Goal: Task Accomplishment & Management: Manage account settings

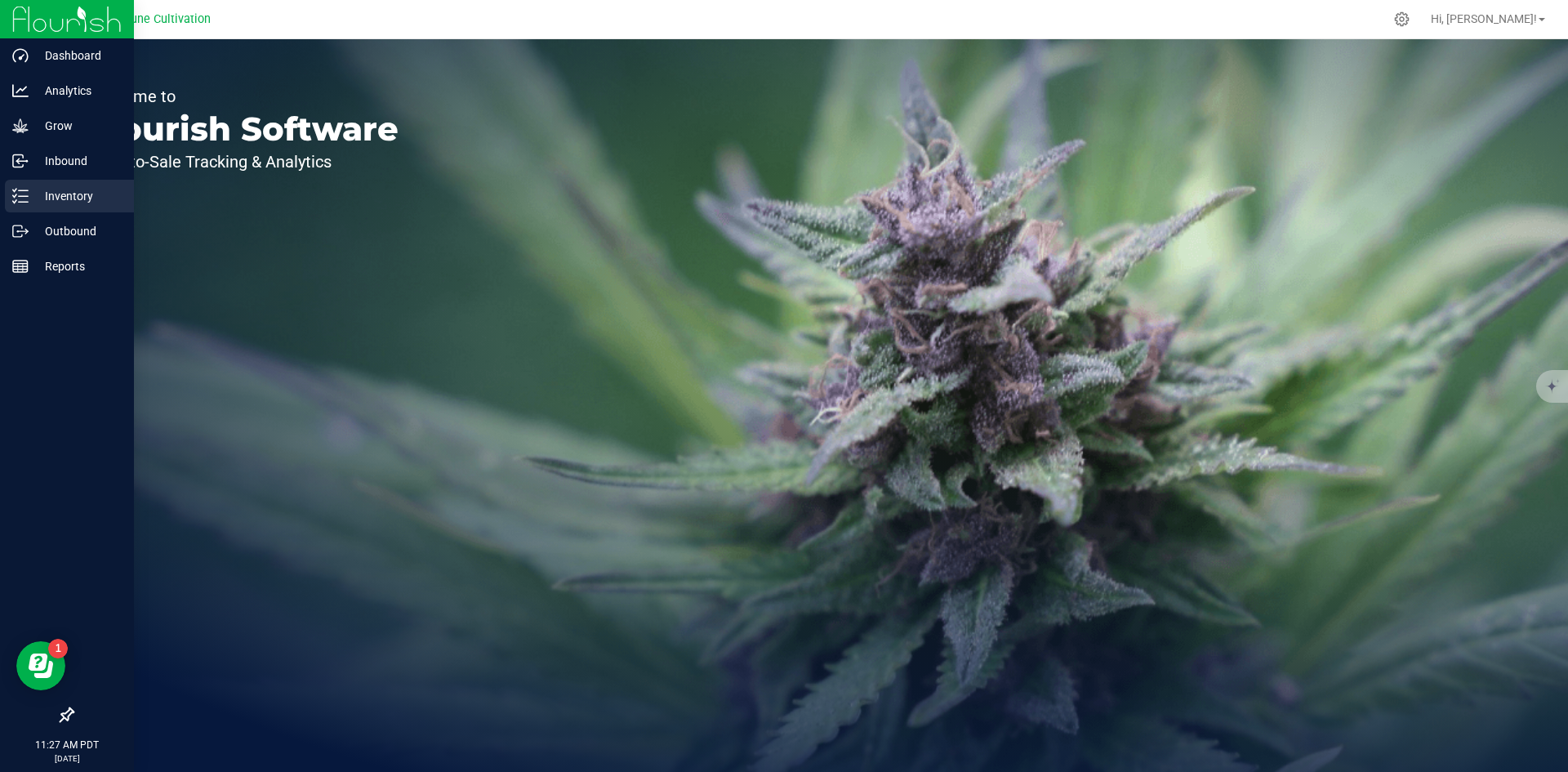
click at [33, 191] on p "Inventory" at bounding box center [77, 197] width 98 height 20
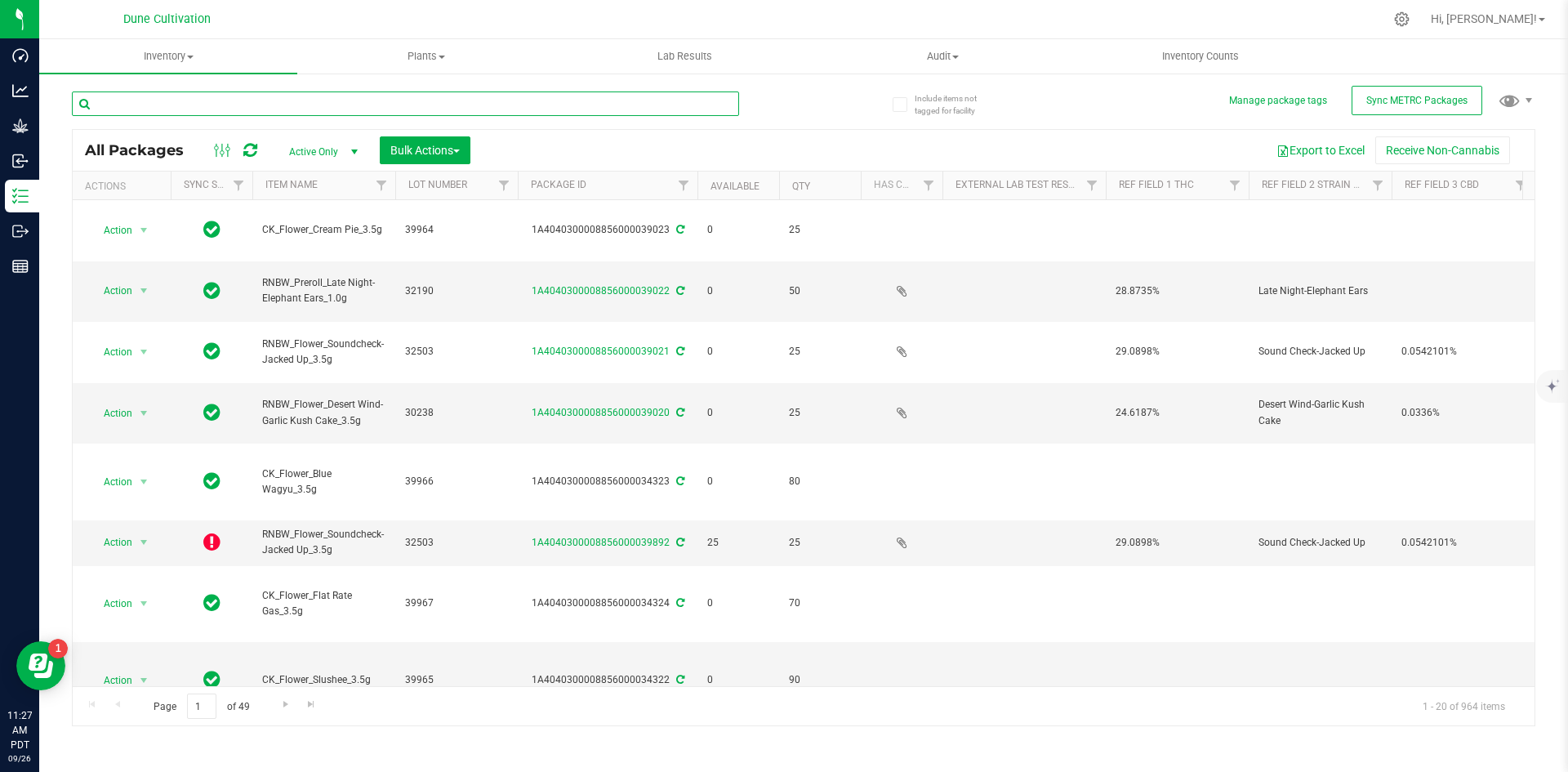
click at [297, 109] on input "text" at bounding box center [405, 103] width 667 height 25
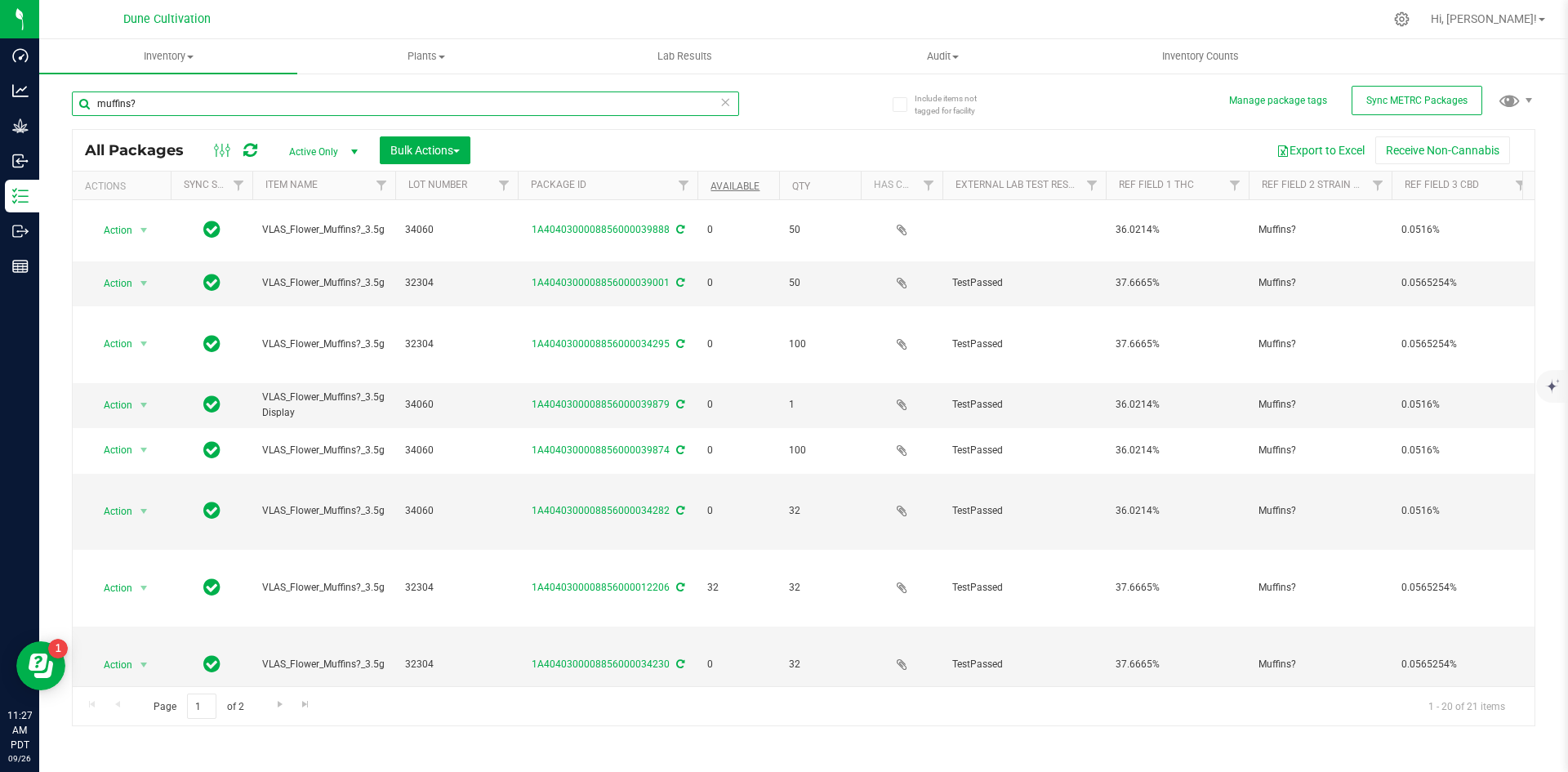
type input "muffins?"
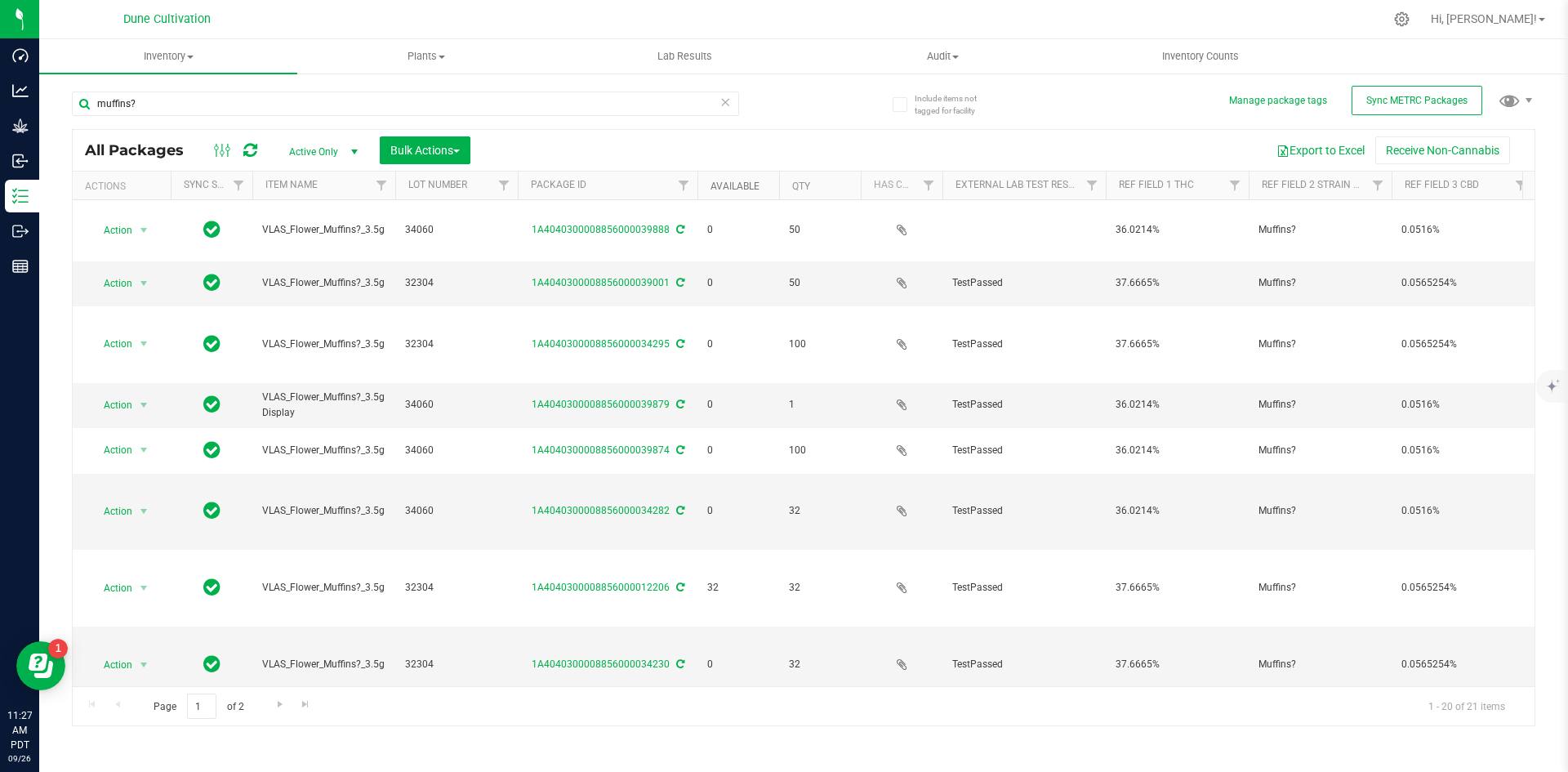
click at [751, 185] on link "Available" at bounding box center [735, 186] width 49 height 12
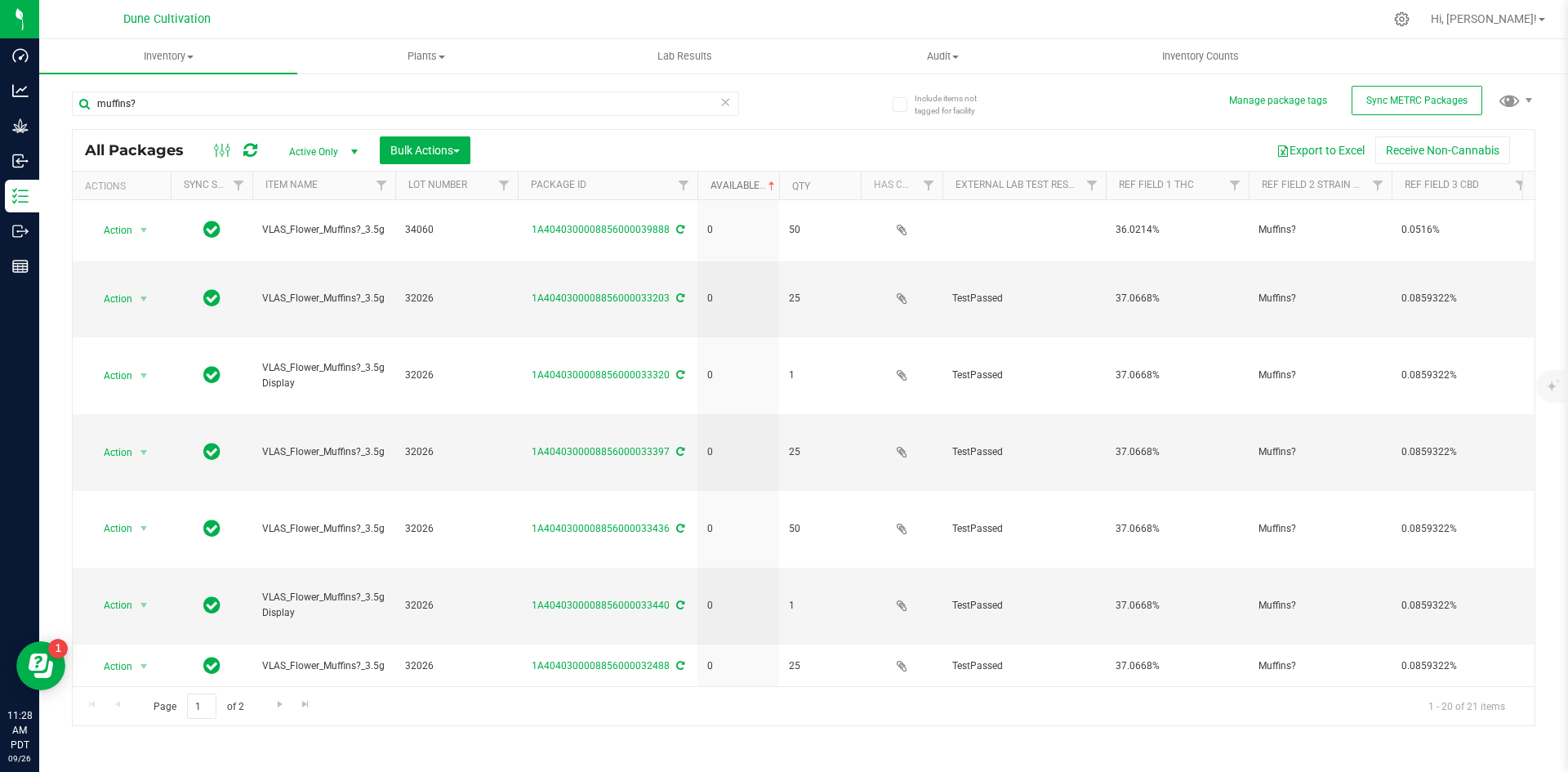
click at [751, 185] on link "Available" at bounding box center [744, 185] width 67 height 12
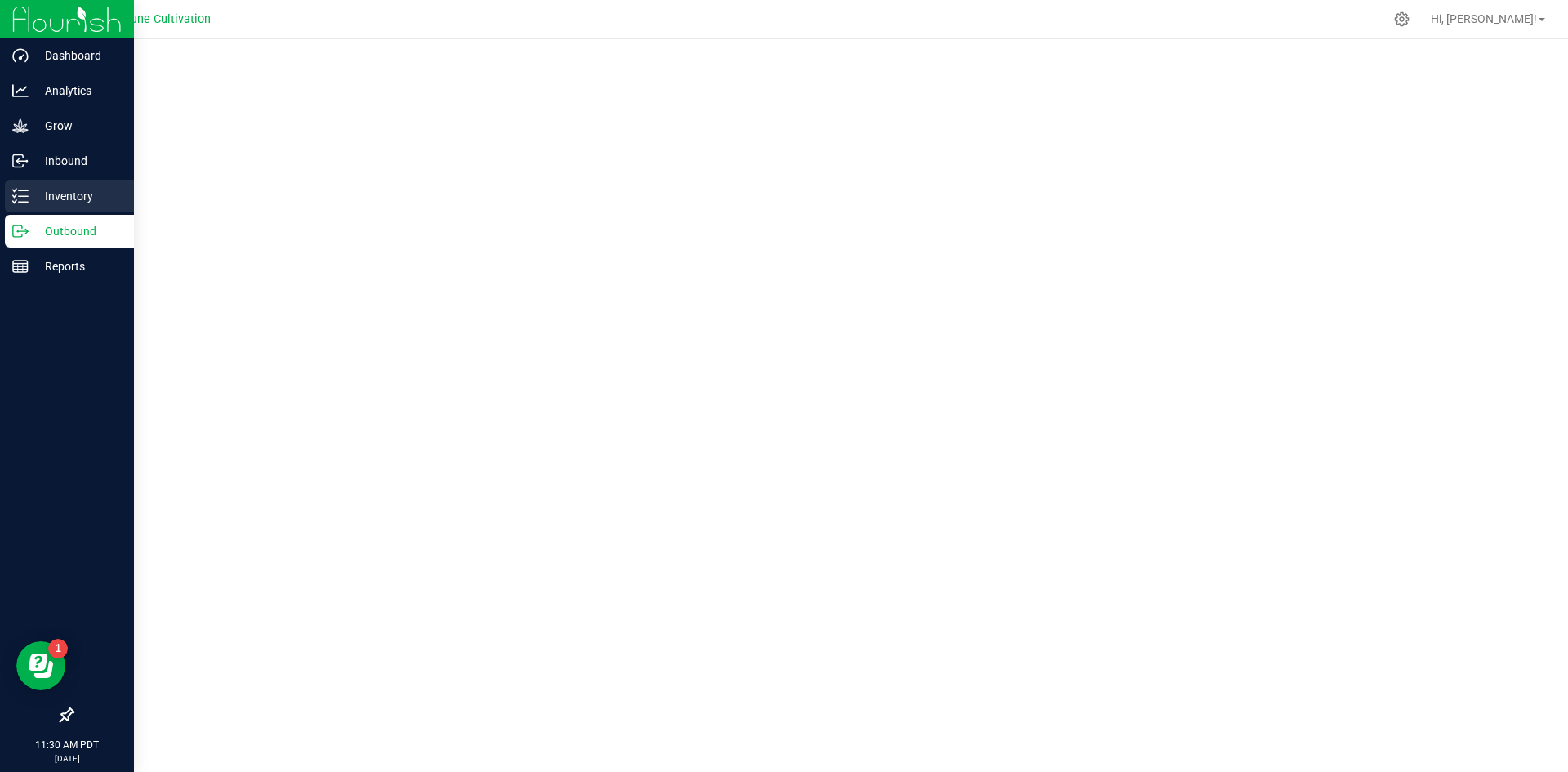
click at [22, 196] on line at bounding box center [24, 196] width 9 height 0
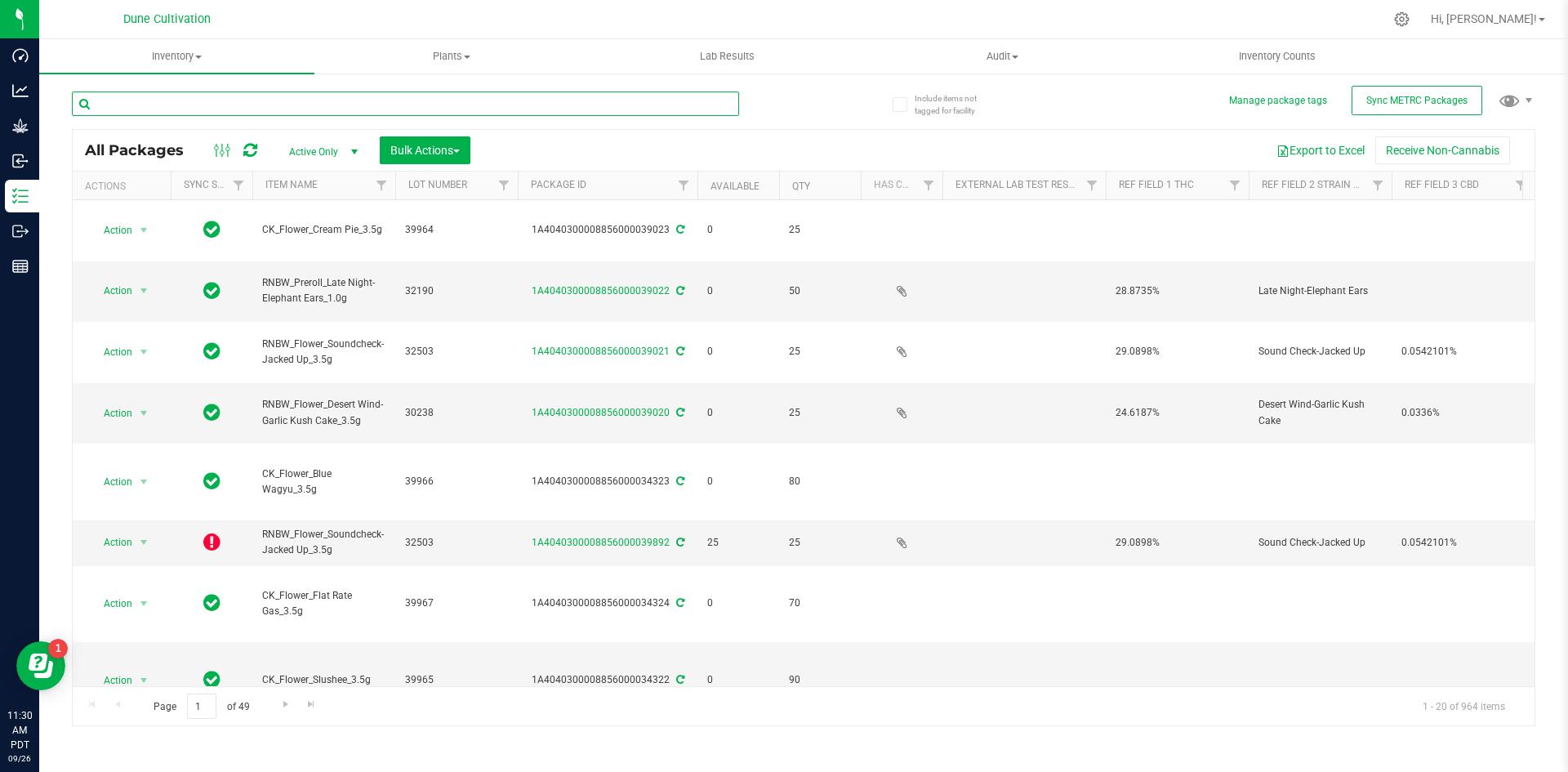
click at [375, 113] on input "text" at bounding box center [405, 103] width 667 height 25
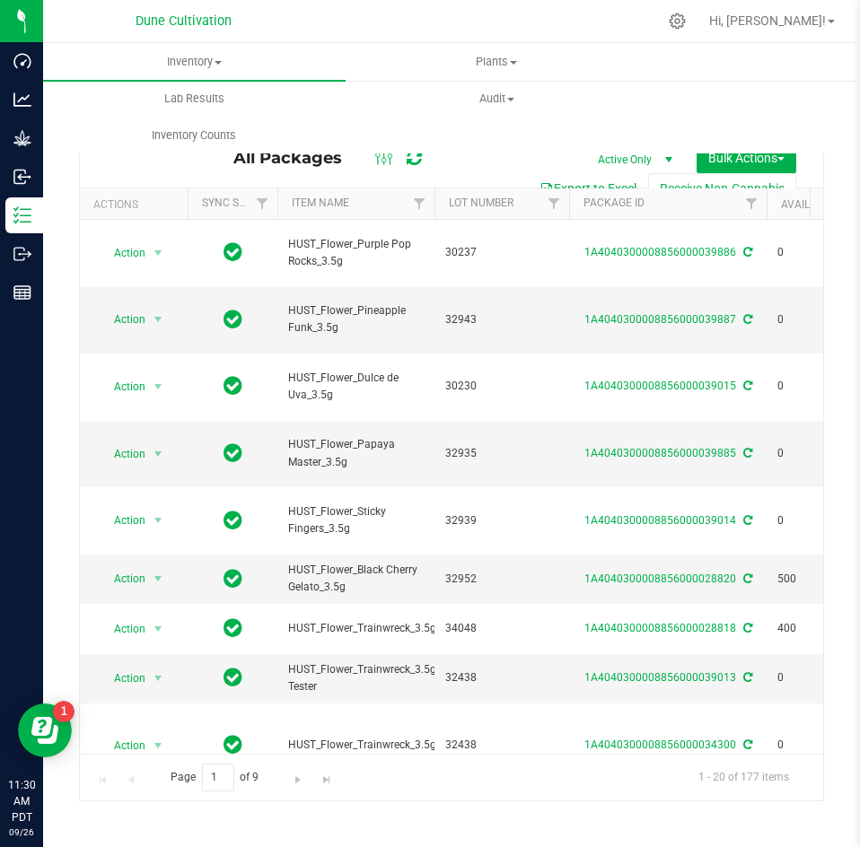
type input "HUST_flower"
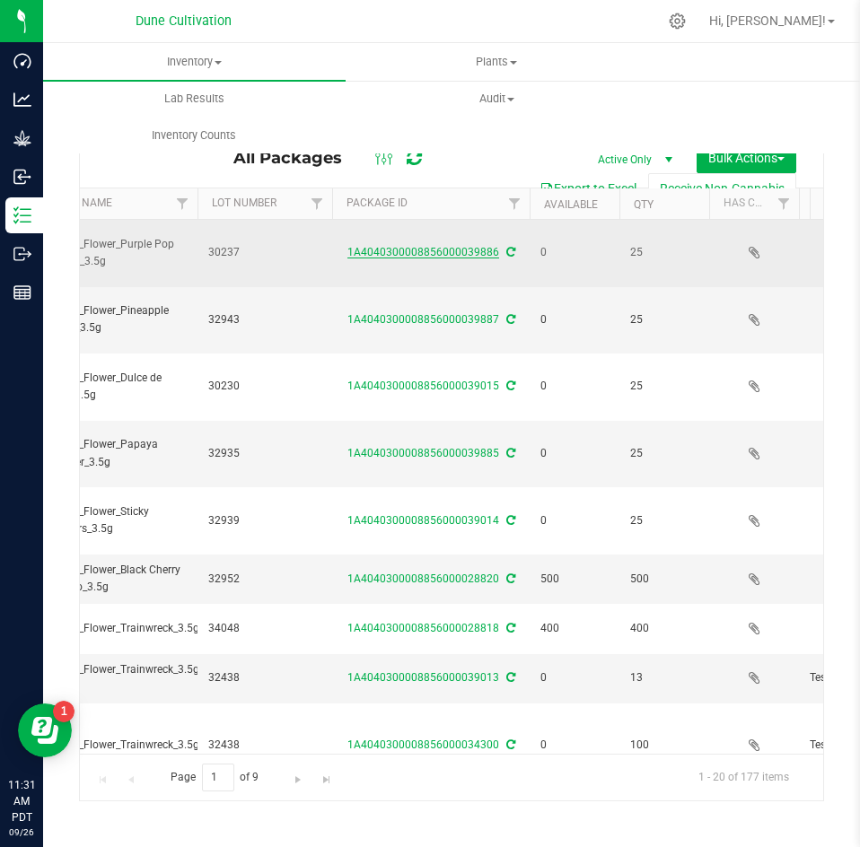
scroll to position [0, 242]
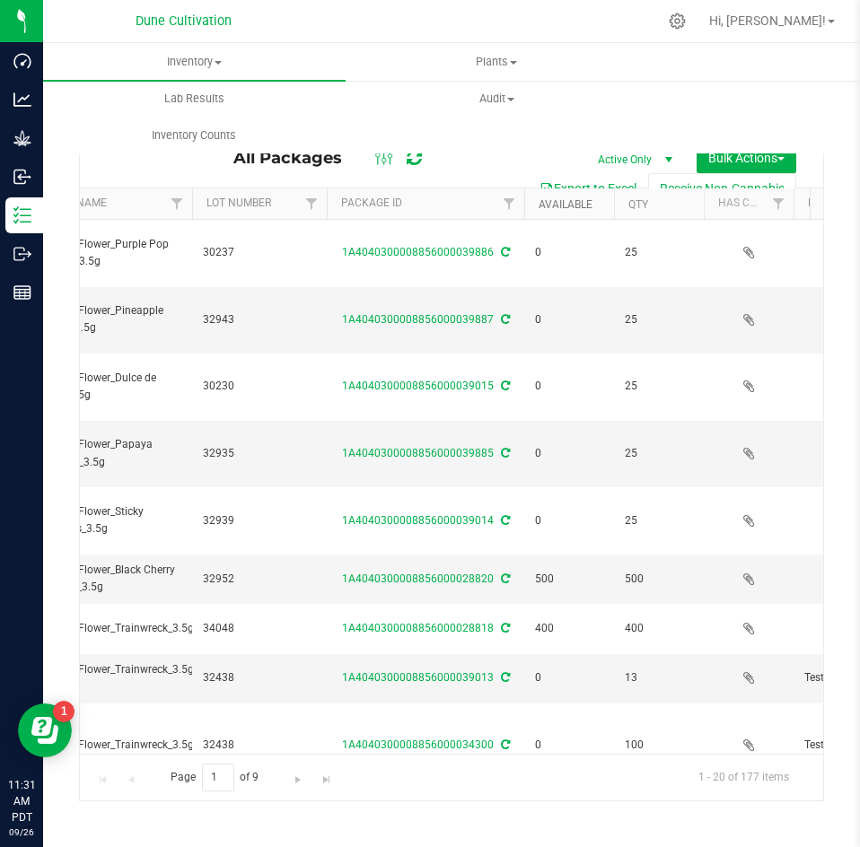
click at [576, 205] on link "Available" at bounding box center [565, 204] width 54 height 13
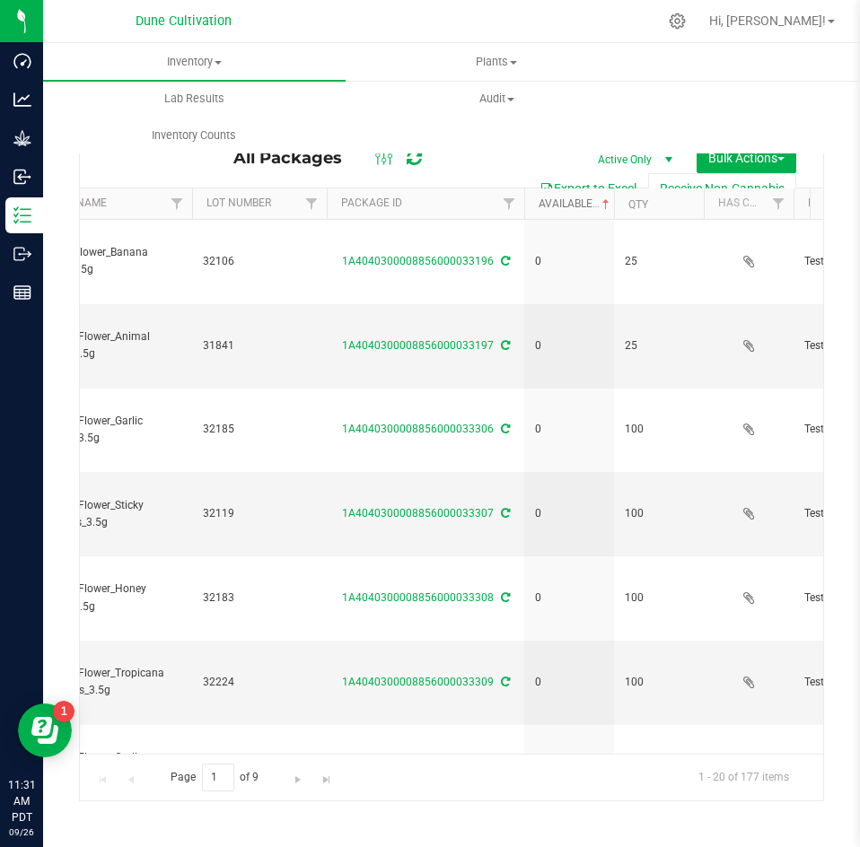
click at [576, 205] on link "Available" at bounding box center [575, 203] width 74 height 13
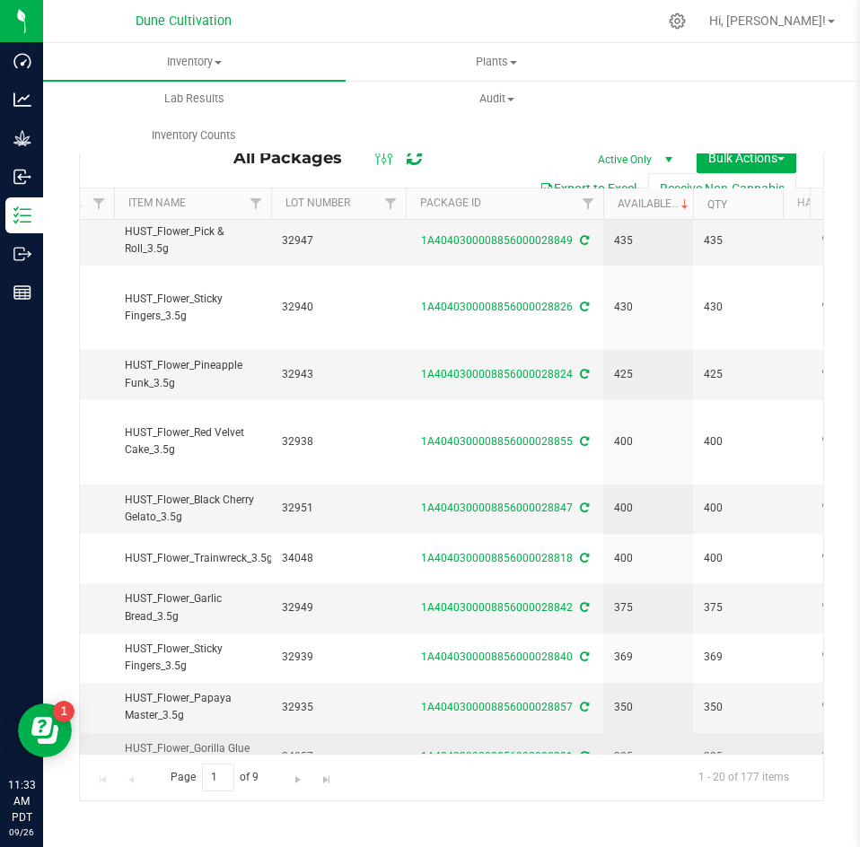
scroll to position [473, 163]
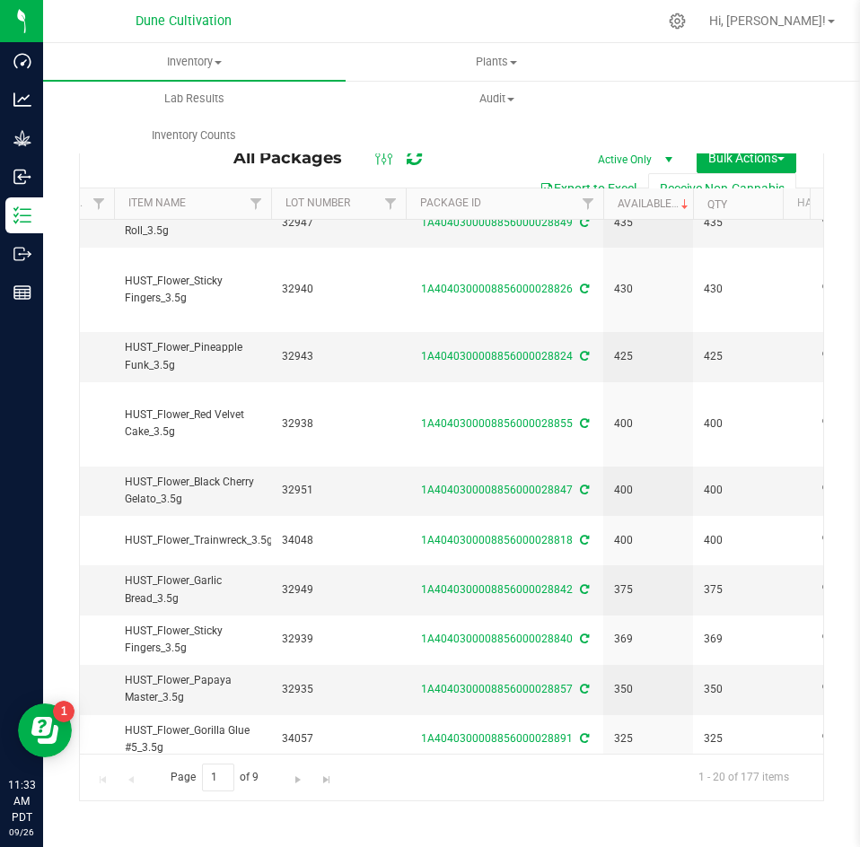
drag, startPoint x: 243, startPoint y: 386, endPoint x: 72, endPoint y: -78, distance: 494.5
click at [72, 0] on html "Dashboard Analytics Grow Inbound Inventory Outbound Reports 11:33 AM PDT [DATE]…" at bounding box center [430, 423] width 860 height 847
click at [607, 105] on span "Audit" at bounding box center [496, 99] width 301 height 16
click at [604, 57] on span "Plants" at bounding box center [496, 62] width 301 height 16
click at [567, 9] on div at bounding box center [489, 21] width 336 height 35
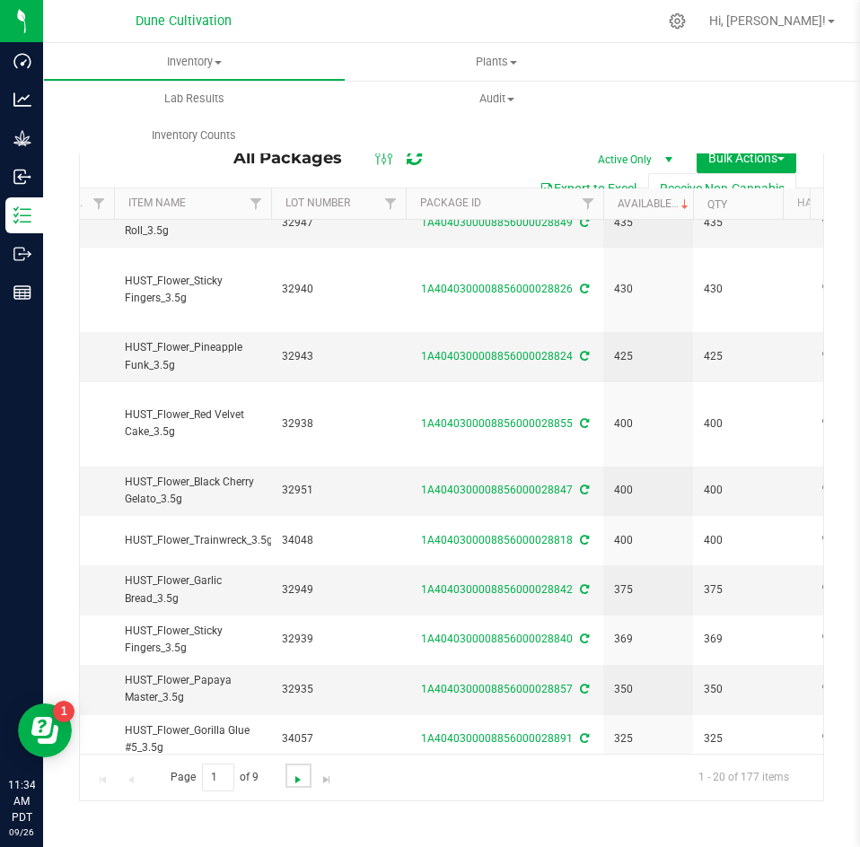
click at [304, 783] on span "Go to the next page" at bounding box center [298, 780] width 14 height 14
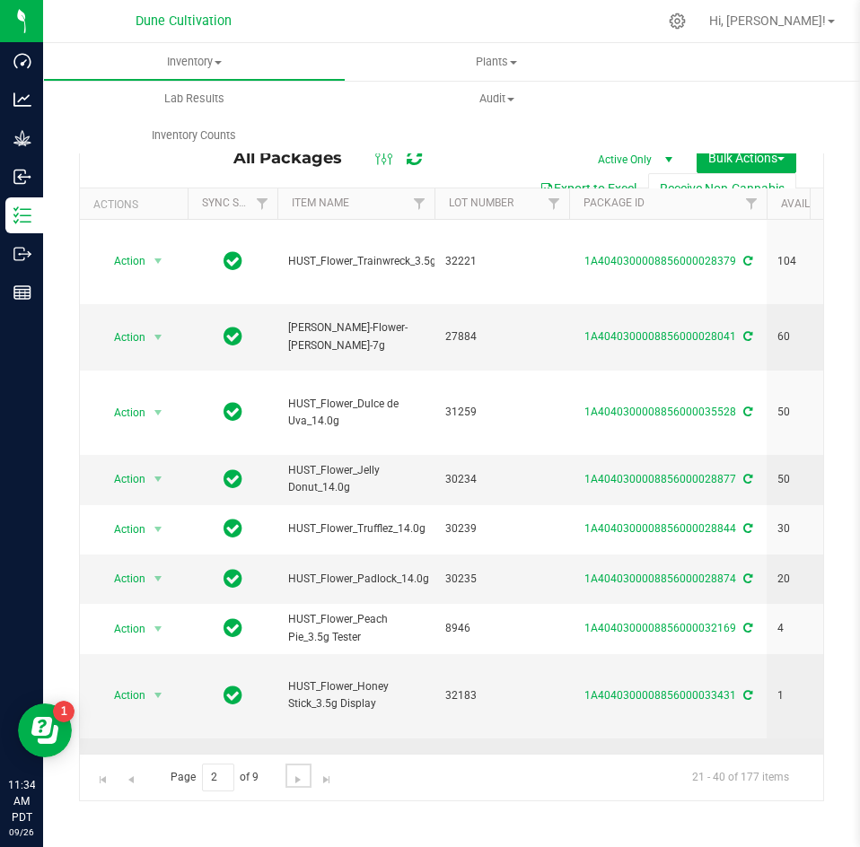
scroll to position [135, 0]
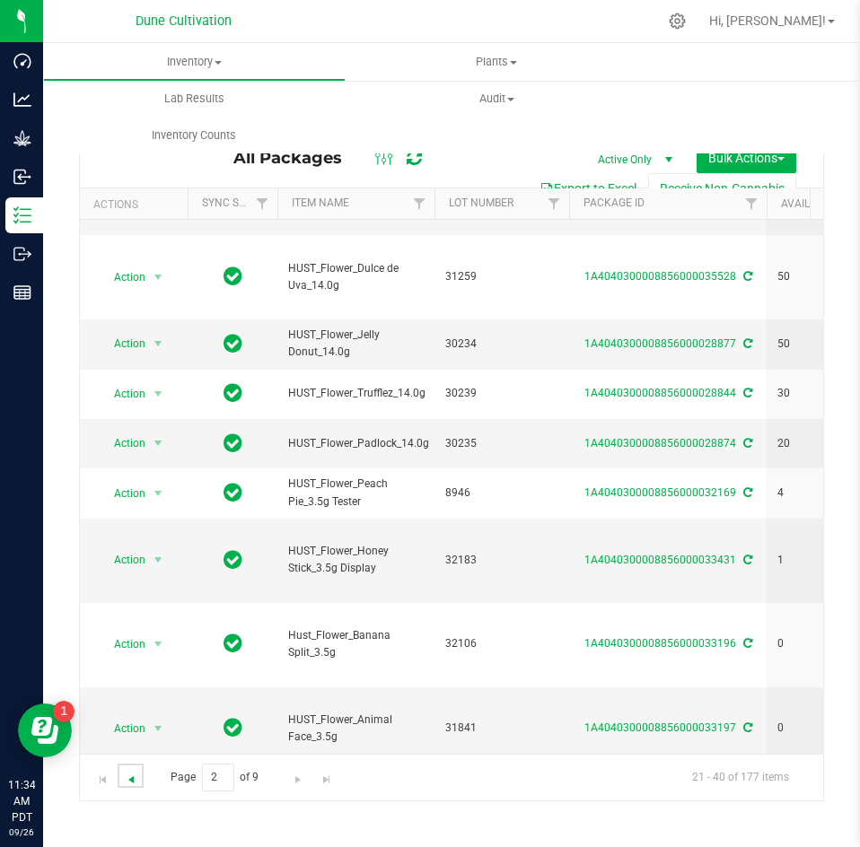
click at [137, 781] on span "Go to the previous page" at bounding box center [131, 780] width 14 height 14
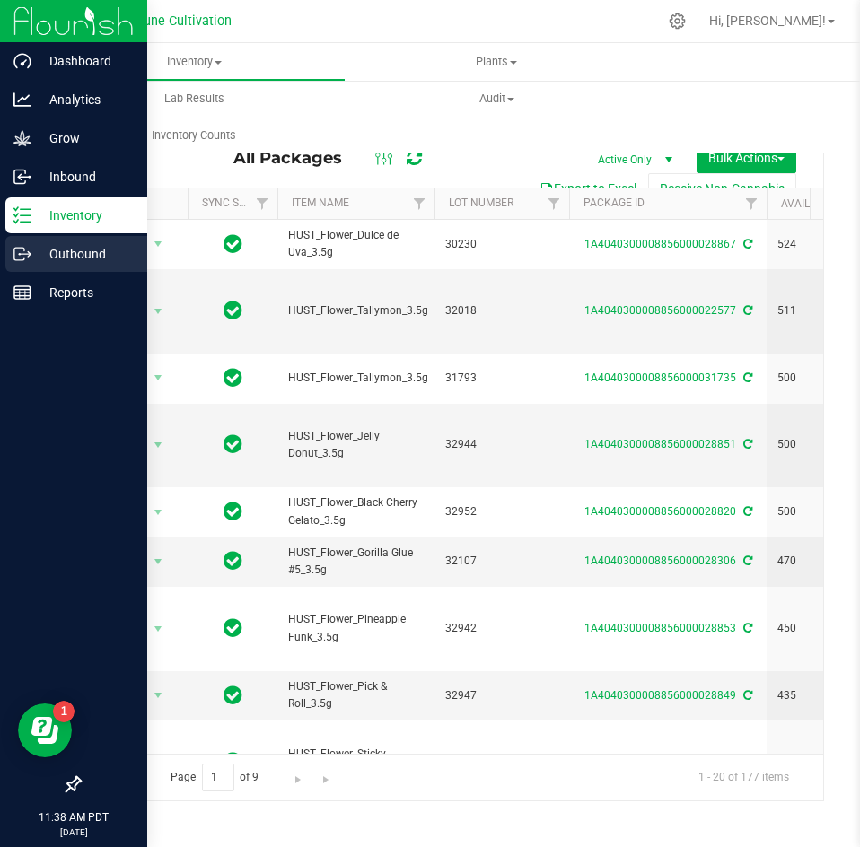
click at [22, 254] on line at bounding box center [26, 254] width 10 height 0
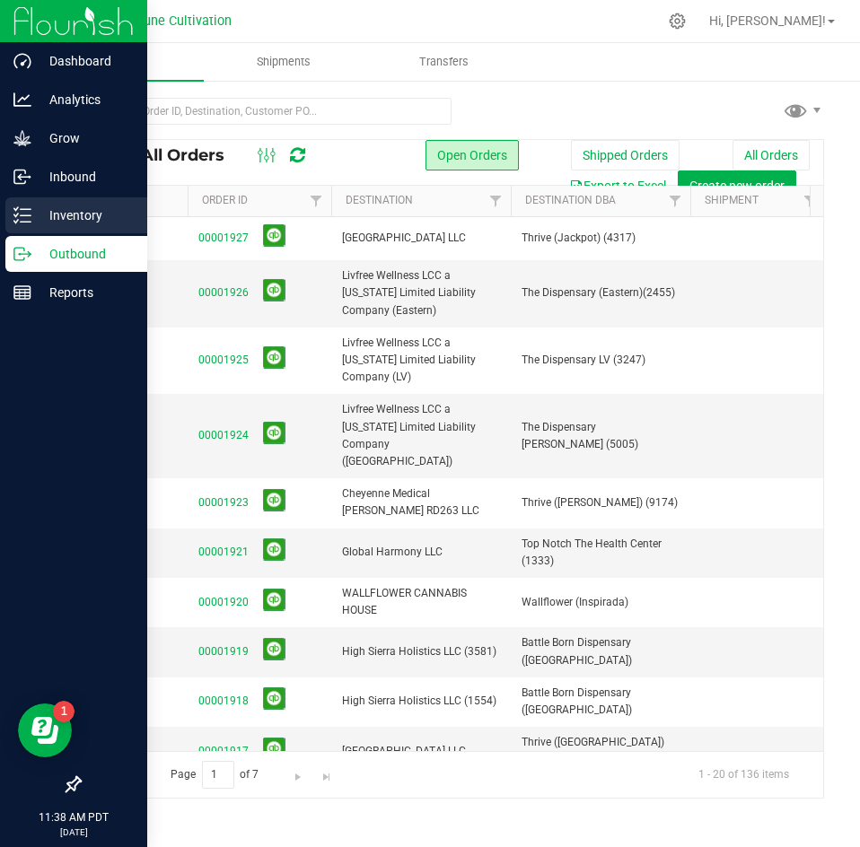
click at [88, 217] on p "Inventory" at bounding box center [85, 216] width 108 height 22
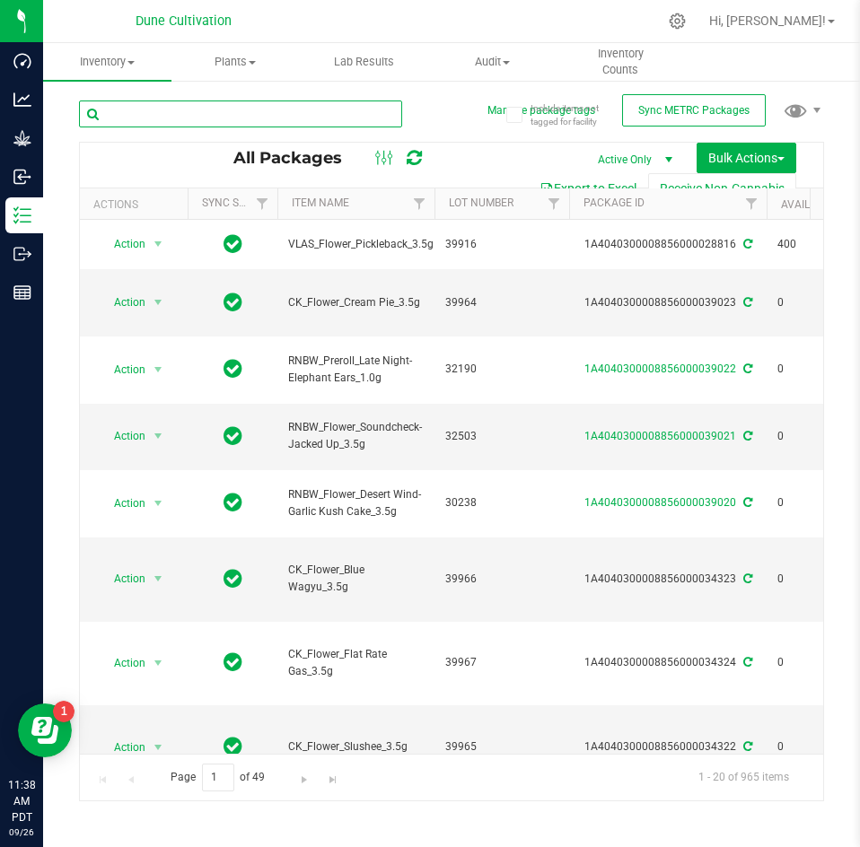
click at [232, 113] on input "text" at bounding box center [240, 113] width 323 height 27
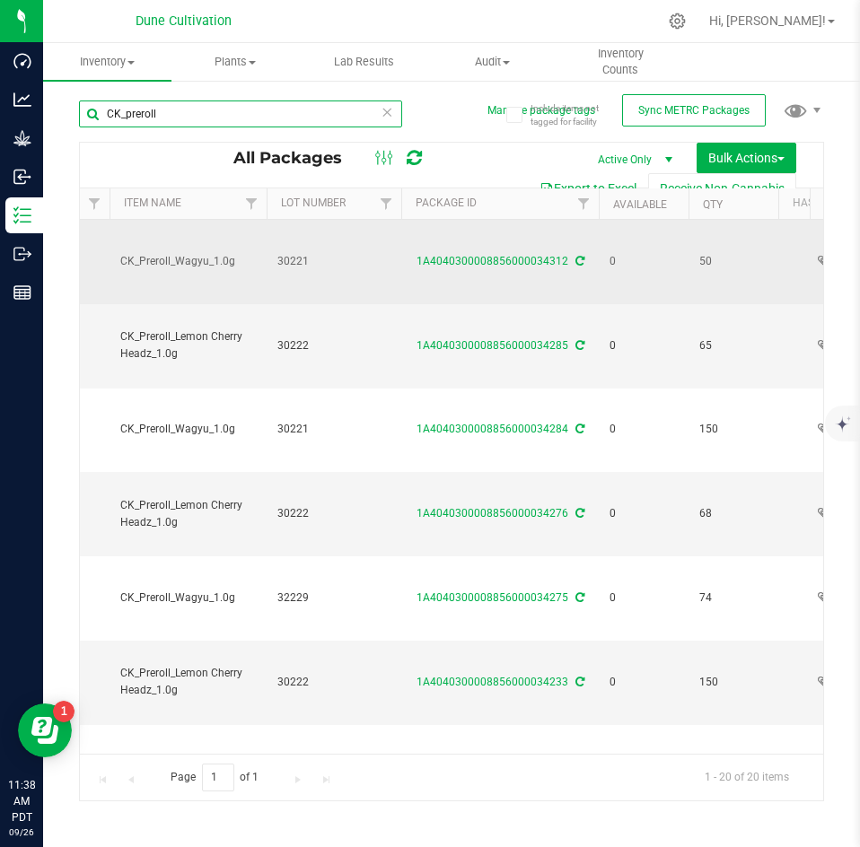
scroll to position [0, 175]
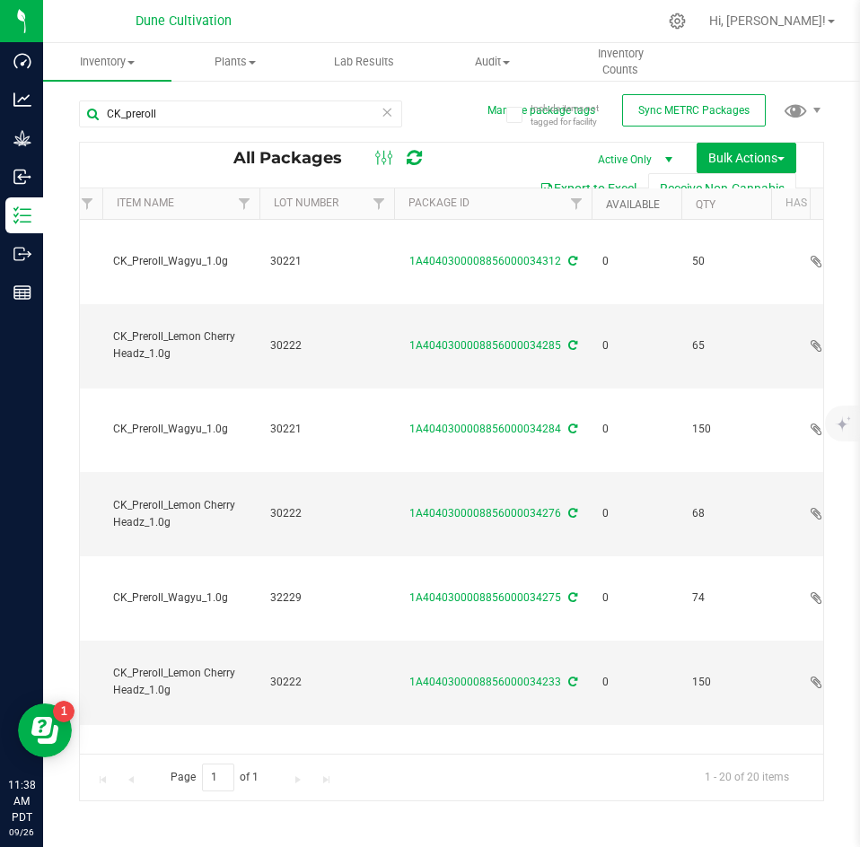
click at [646, 203] on link "Available" at bounding box center [633, 204] width 54 height 13
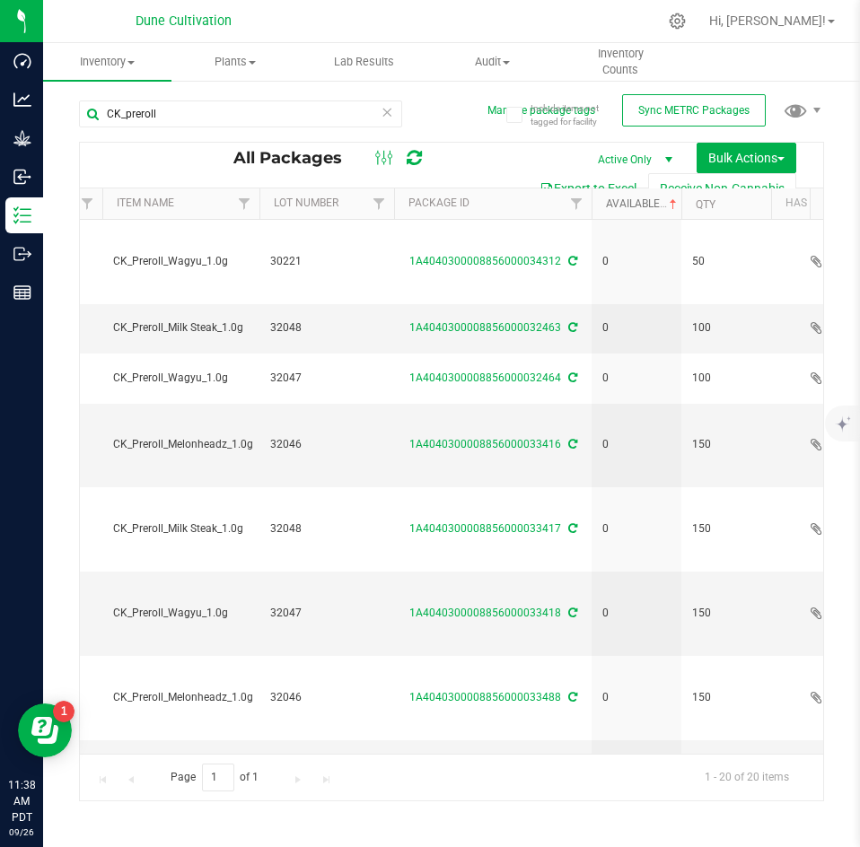
click at [646, 203] on link "Available" at bounding box center [643, 203] width 74 height 13
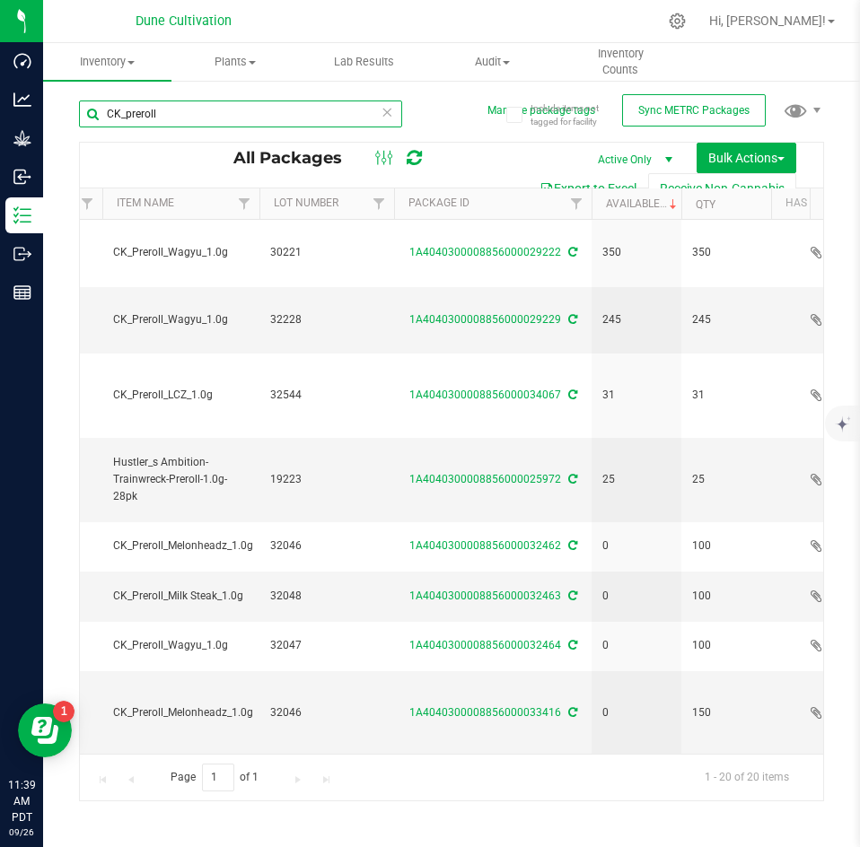
drag, startPoint x: 196, startPoint y: 125, endPoint x: 66, endPoint y: 123, distance: 130.1
click at [66, 123] on div "Include items not tagged for facility Manage package tags Sync METRC Packages C…" at bounding box center [451, 352] width 816 height 547
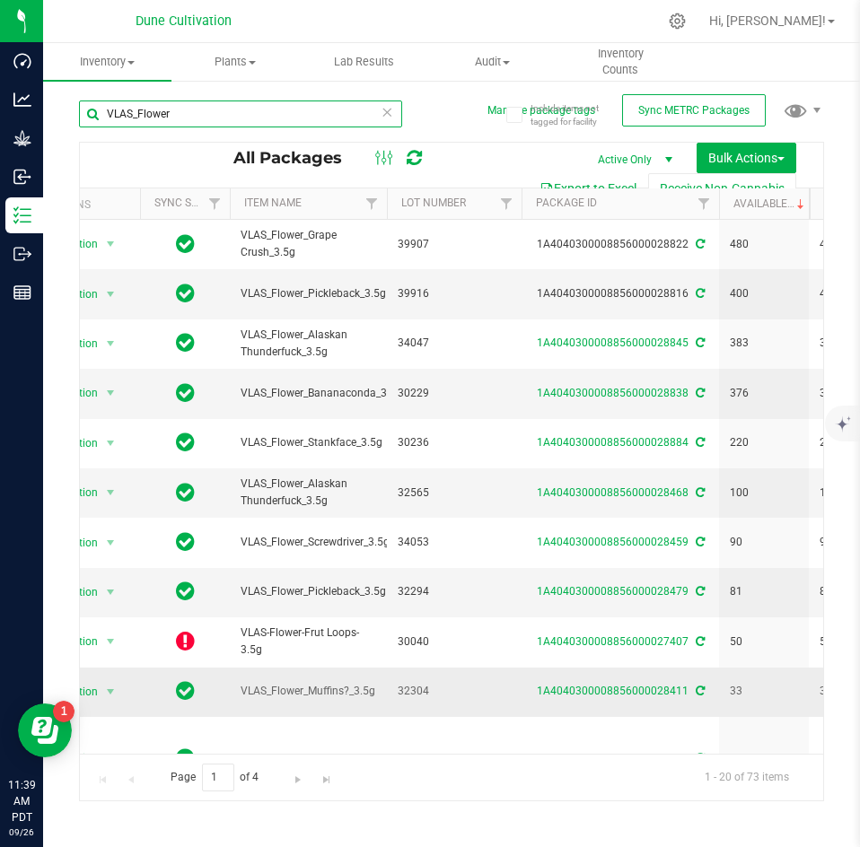
scroll to position [95, 48]
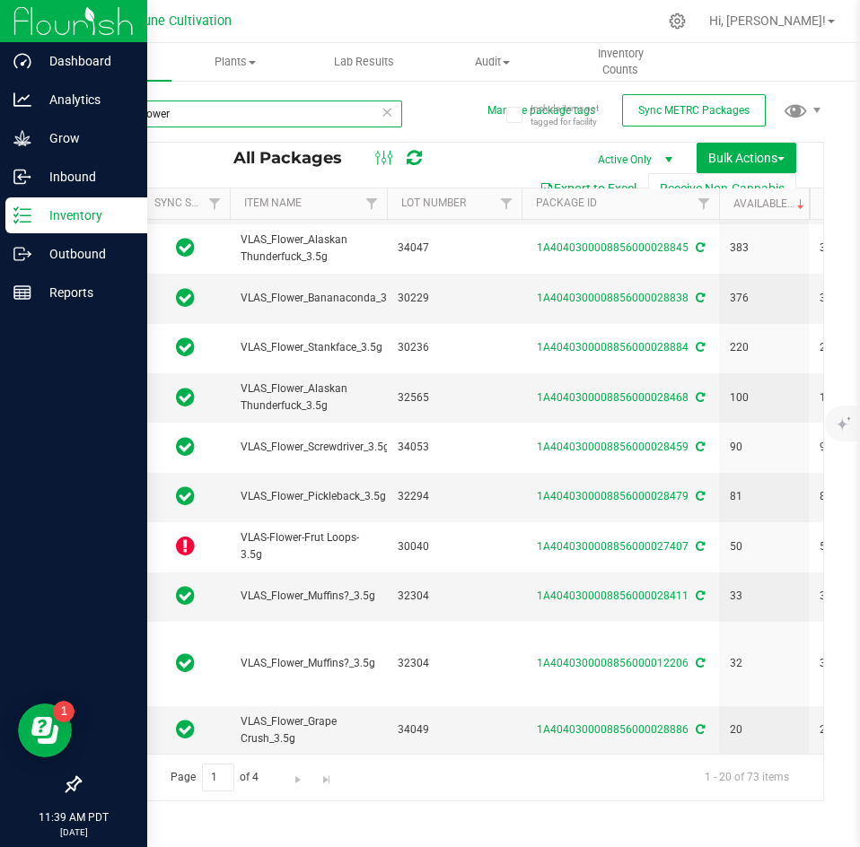
type input "VLAS_Flower"
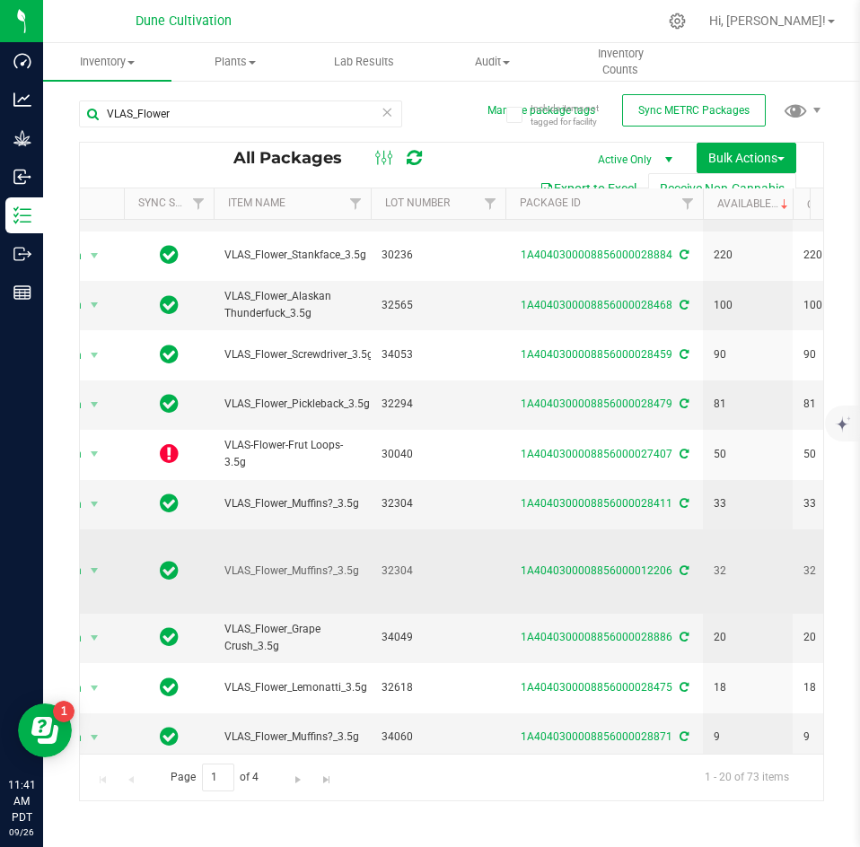
scroll to position [0, 65]
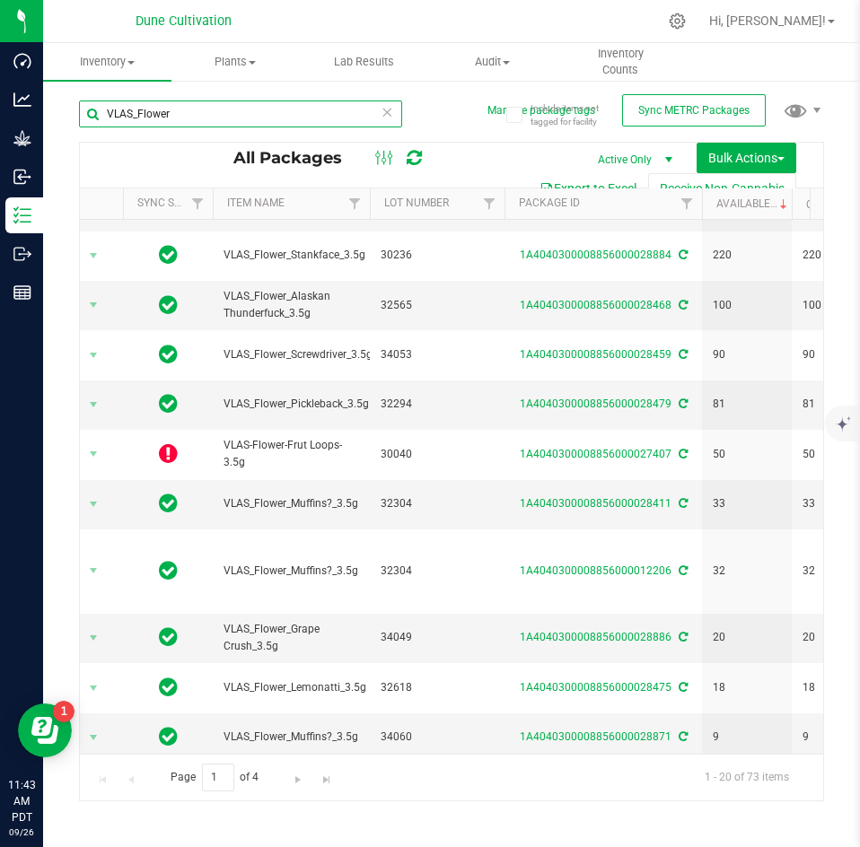
click at [185, 110] on input "VLAS_Flower" at bounding box center [240, 113] width 323 height 27
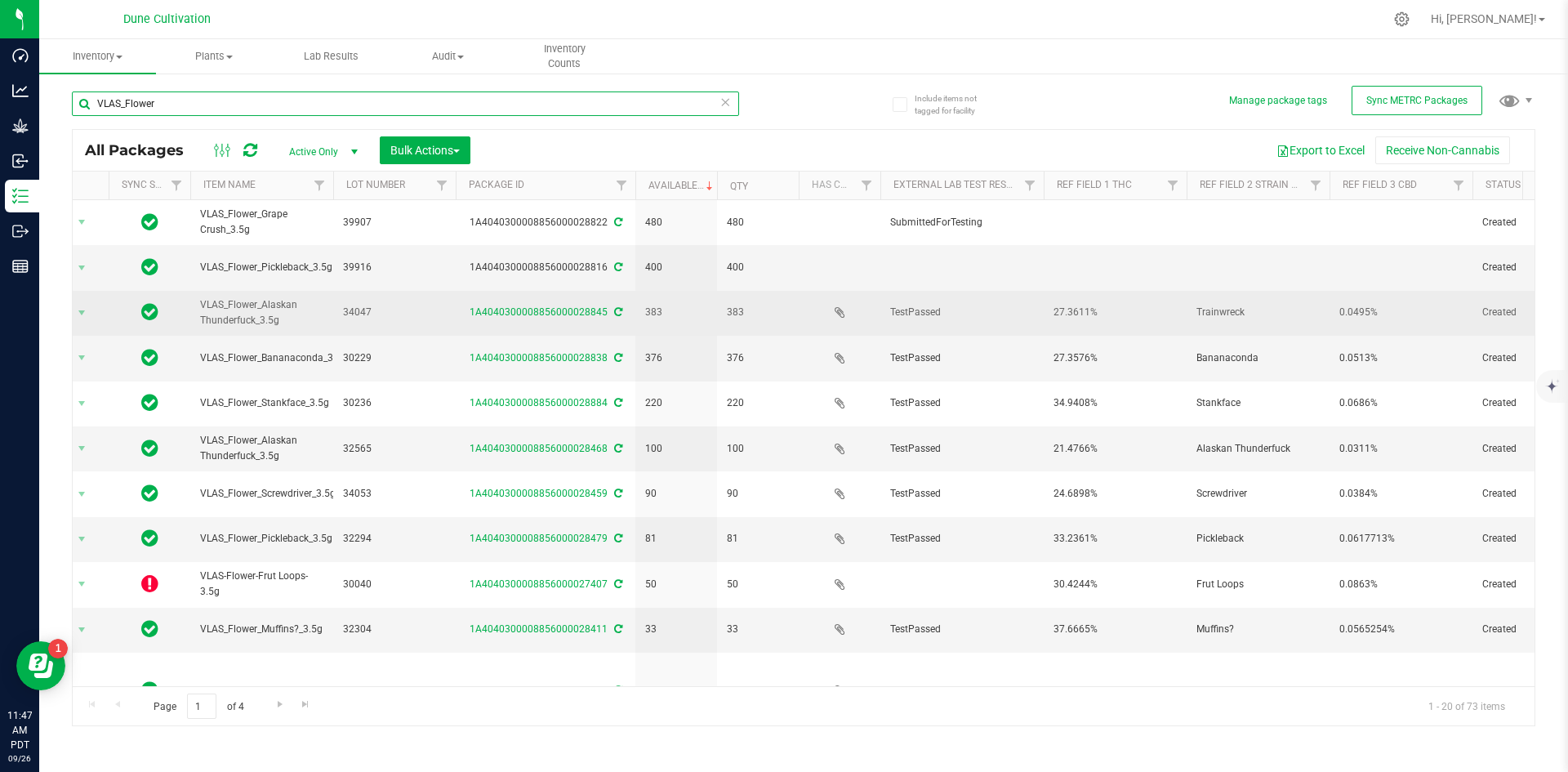
scroll to position [0, 63]
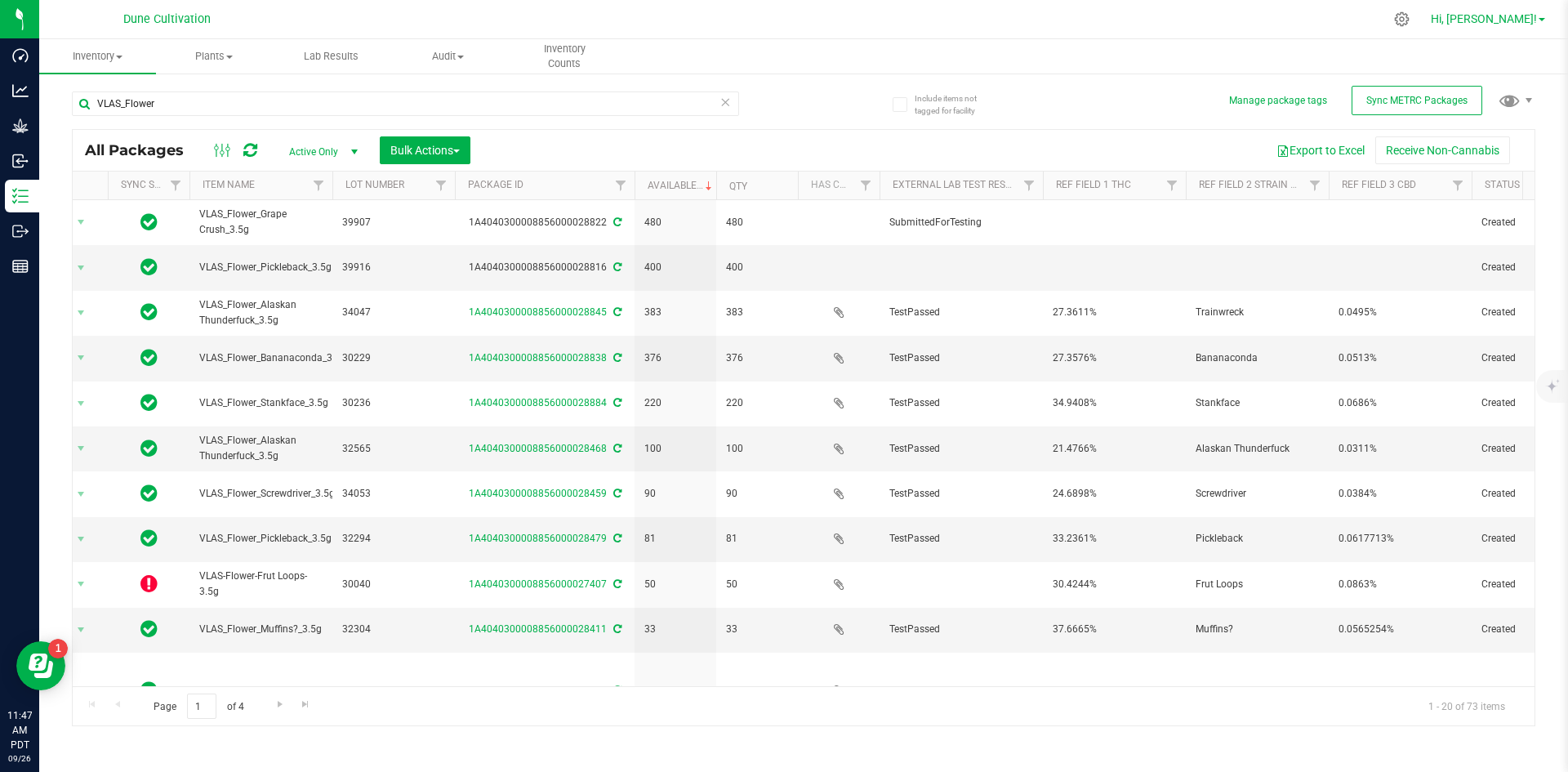
click at [782, 25] on span "Hi, [PERSON_NAME]!" at bounding box center [1483, 18] width 106 height 13
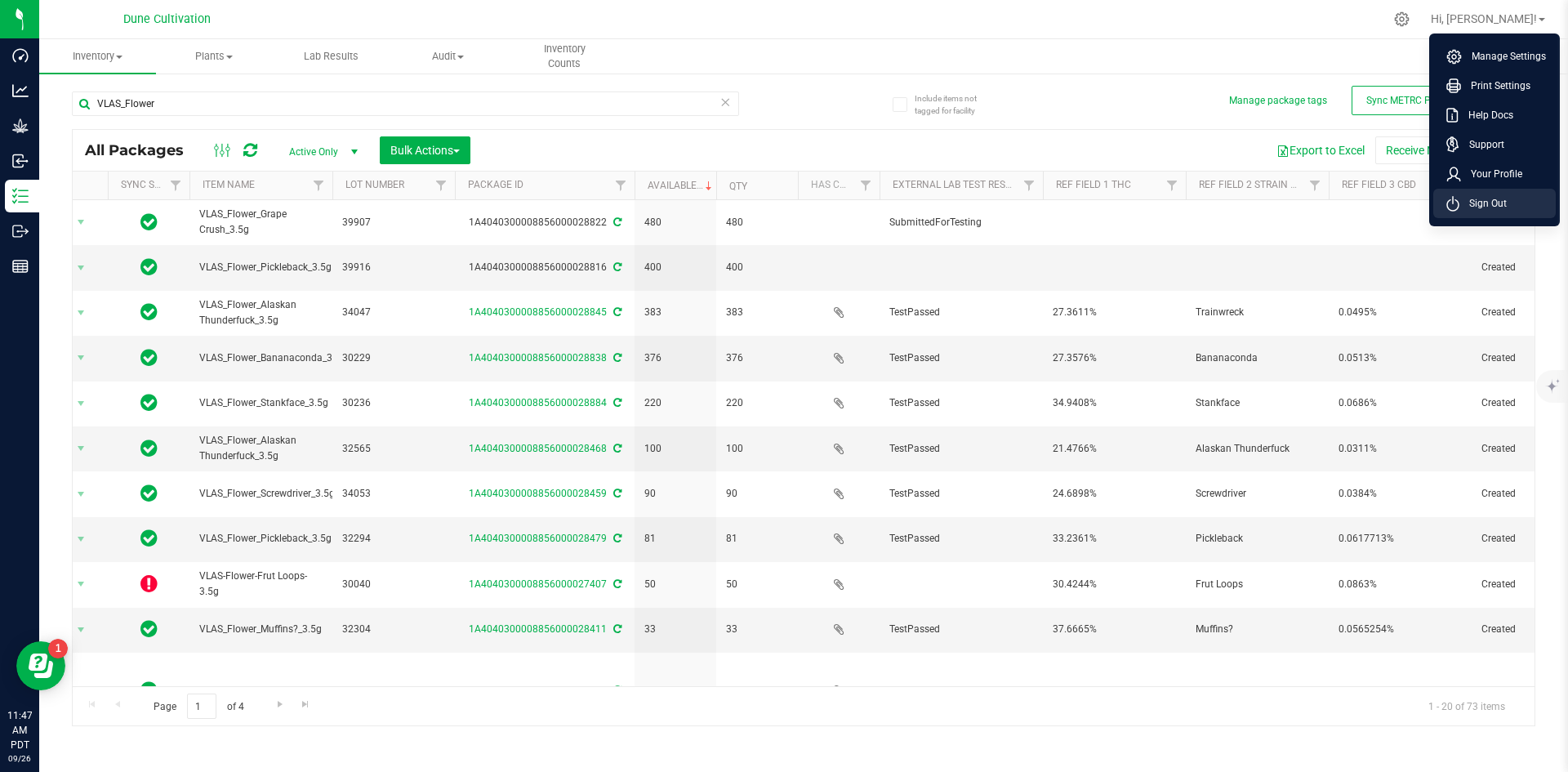
click at [782, 213] on li "Sign Out" at bounding box center [1494, 203] width 123 height 29
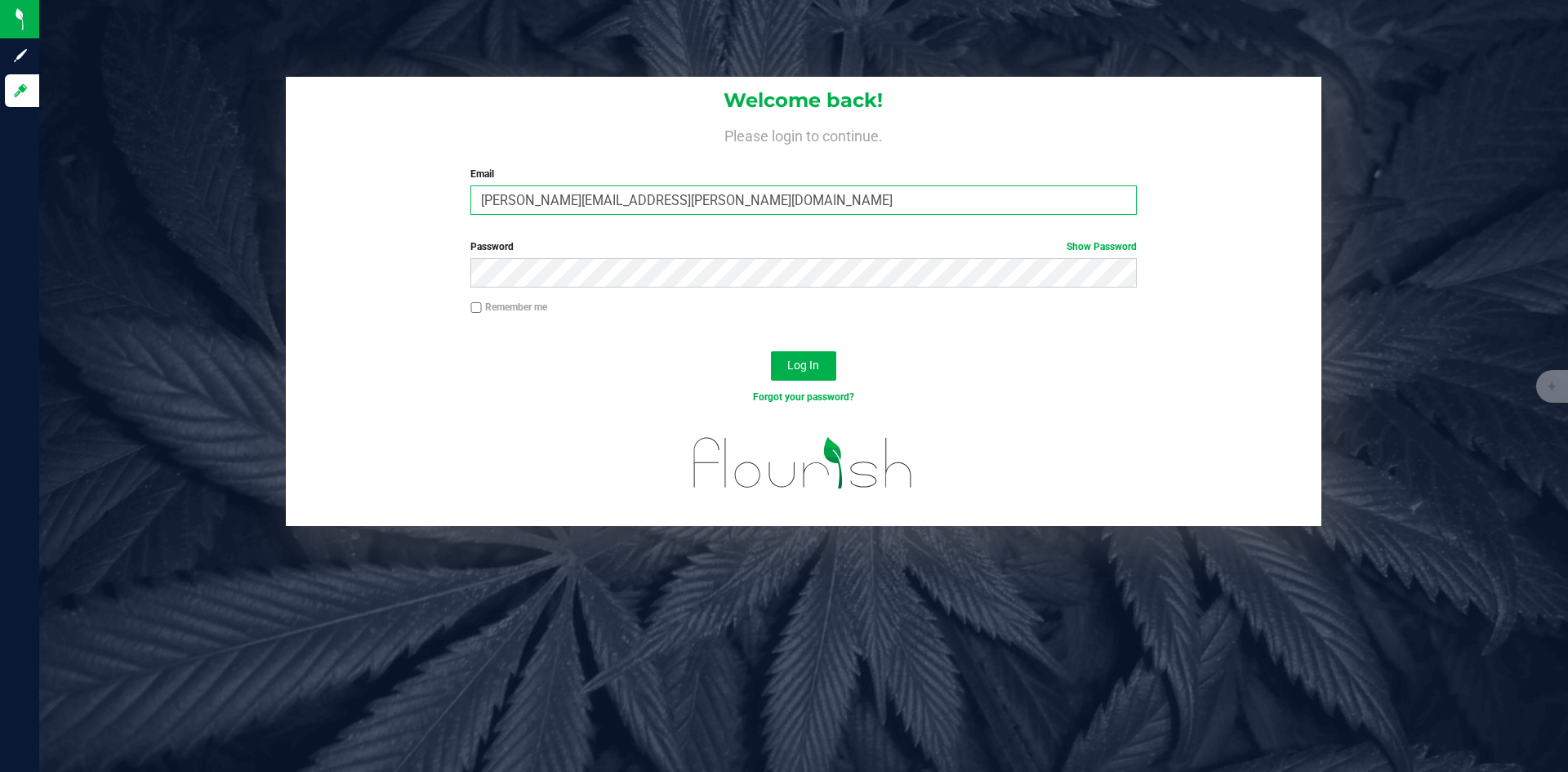
click at [655, 201] on input "[PERSON_NAME][EMAIL_ADDRESS][PERSON_NAME][DOMAIN_NAME]" at bounding box center [803, 200] width 665 height 29
click at [555, 202] on input "[PERSON_NAME][EMAIL_ADDRESS][PERSON_NAME][DOMAIN_NAME]" at bounding box center [803, 200] width 665 height 29
type input "[PERSON_NAME][DOMAIN_NAME][EMAIL_ADDRESS][PERSON_NAME][DOMAIN_NAME]"
click at [771, 351] on button "Log In" at bounding box center [804, 366] width 66 height 29
